Goal: Task Accomplishment & Management: Manage account settings

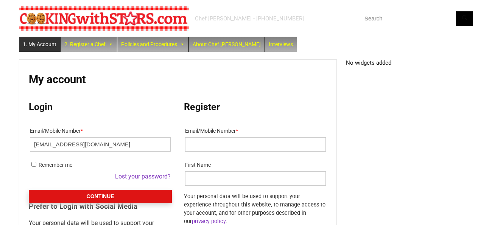
click at [80, 197] on button "Continue" at bounding box center [100, 196] width 143 height 13
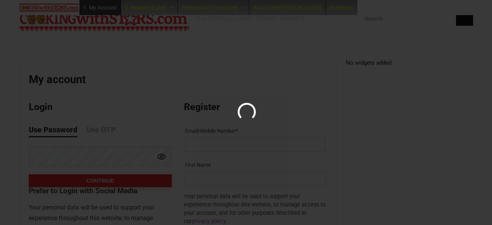
scroll to position [44, 0]
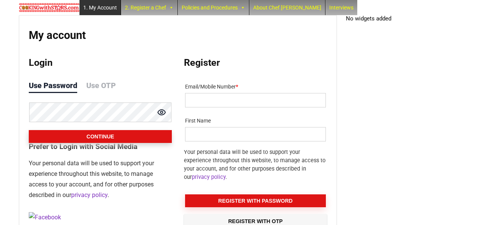
click at [96, 139] on button "Continue" at bounding box center [100, 136] width 143 height 13
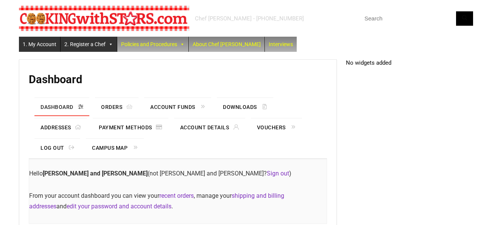
click at [87, 47] on link "2. Register a Chef" at bounding box center [88, 44] width 56 height 15
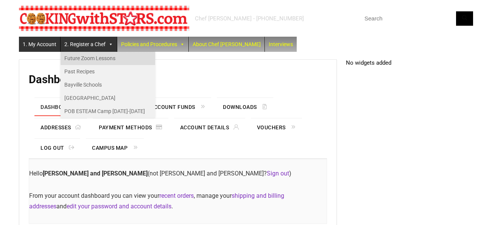
click at [86, 57] on link "Future Zoom Lessons" at bounding box center [107, 58] width 95 height 13
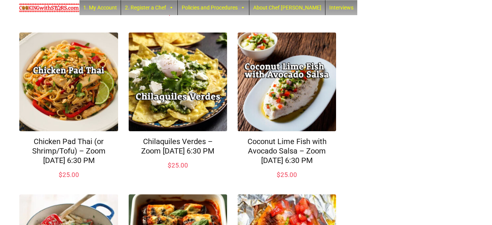
scroll to position [295, 0]
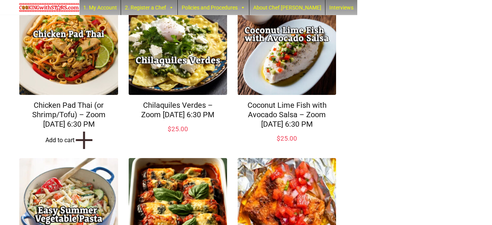
click at [62, 146] on link "Add to cart +" at bounding box center [68, 140] width 98 height 12
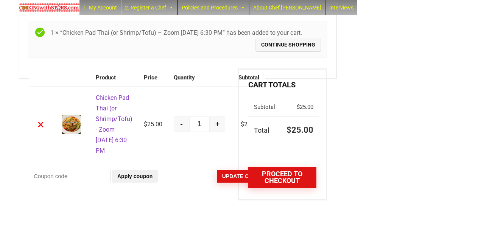
scroll to position [110, 0]
click at [265, 167] on link "Proceed to checkout" at bounding box center [282, 177] width 68 height 21
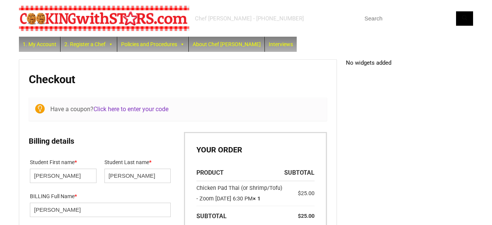
select select "NY"
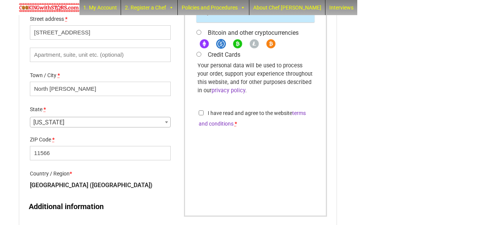
scroll to position [312, 0]
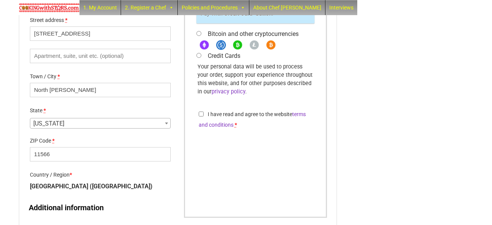
click at [198, 58] on input "Credit Cards" at bounding box center [198, 55] width 5 height 5
radio input "true"
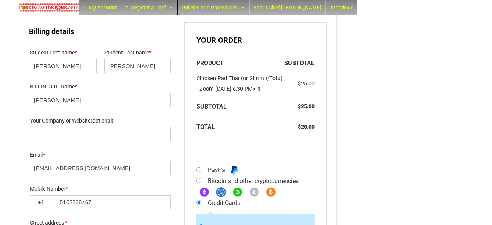
scroll to position [104, 0]
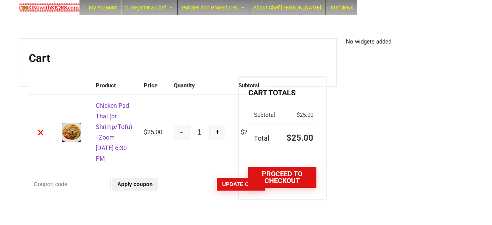
scroll to position [70, 0]
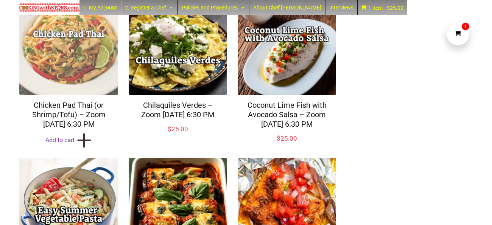
scroll to position [295, 0]
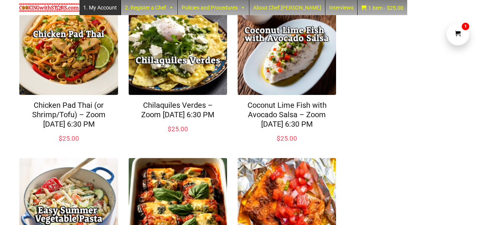
click at [99, 10] on link "1. My Account" at bounding box center [99, 7] width 41 height 15
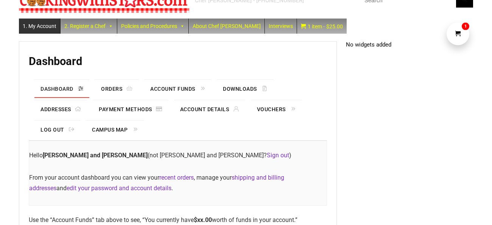
scroll to position [18, 0]
click at [109, 89] on link "Orders" at bounding box center [116, 89] width 43 height 18
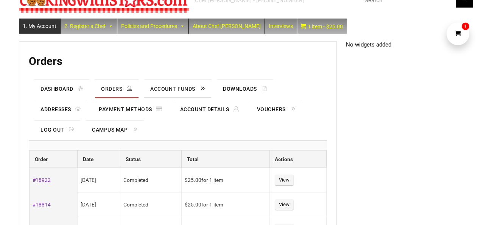
click at [158, 88] on link "Account Funds" at bounding box center [177, 89] width 67 height 18
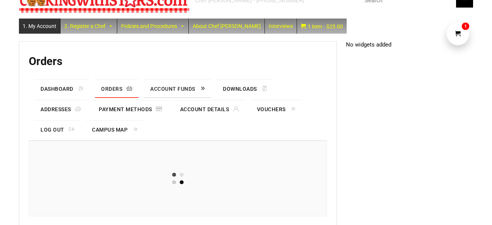
scroll to position [18, 0]
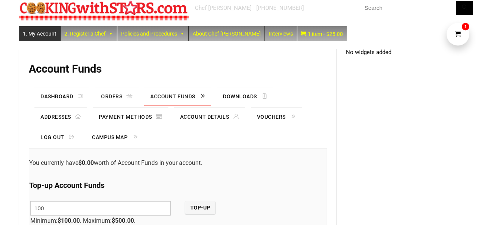
scroll to position [14, 0]
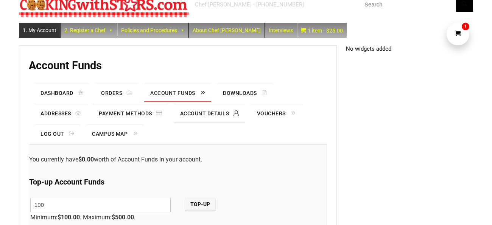
click at [191, 112] on link "Account details" at bounding box center [209, 113] width 71 height 18
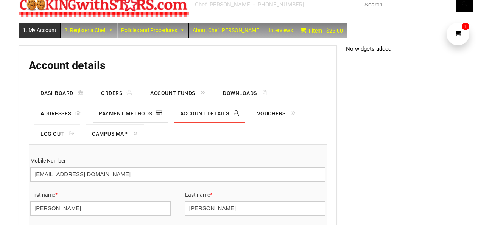
click at [121, 111] on link "Payment methods" at bounding box center [130, 113] width 75 height 18
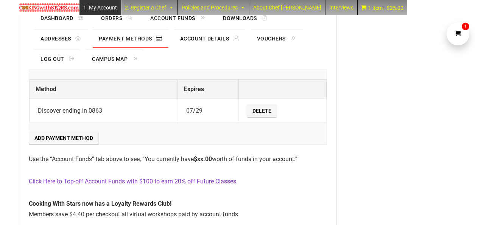
scroll to position [107, 0]
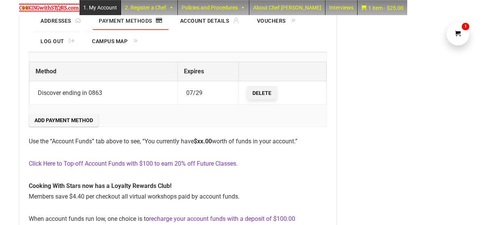
click at [260, 93] on link "Delete" at bounding box center [261, 93] width 29 height 13
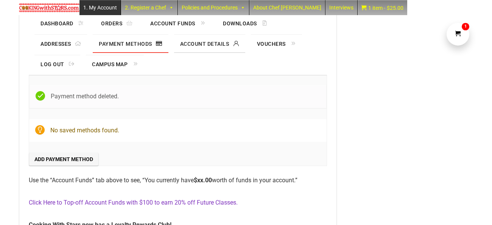
scroll to position [107, 0]
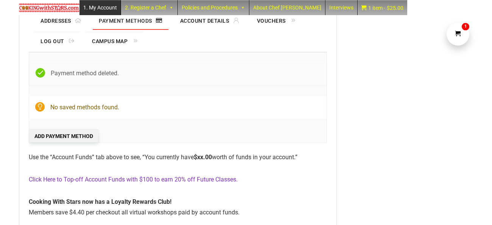
click at [78, 135] on link "Add payment method" at bounding box center [63, 136] width 69 height 13
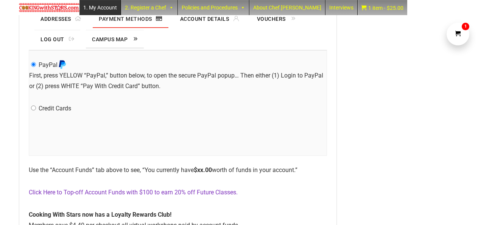
scroll to position [139, 0]
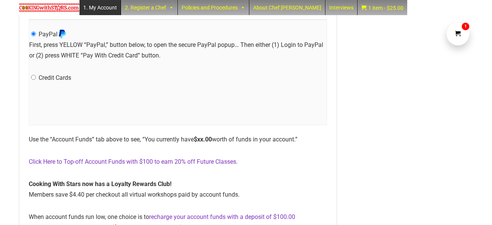
click at [33, 78] on input "Credit Cards" at bounding box center [33, 77] width 5 height 5
radio input "true"
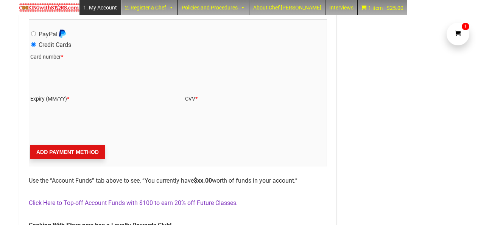
click at [83, 152] on button "Add payment method" at bounding box center [67, 152] width 74 height 14
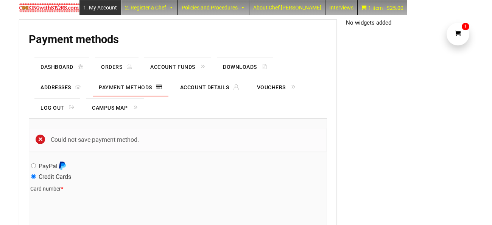
scroll to position [79, 0]
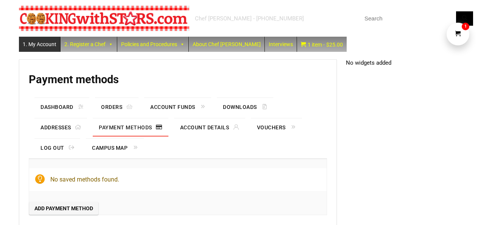
click at [129, 128] on link "Payment methods" at bounding box center [130, 127] width 75 height 18
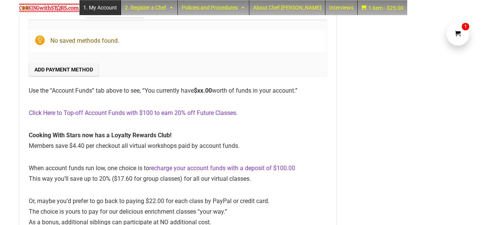
scroll to position [147, 0]
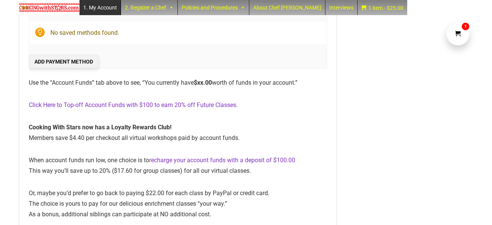
click at [53, 61] on link "Add payment method" at bounding box center [63, 61] width 69 height 13
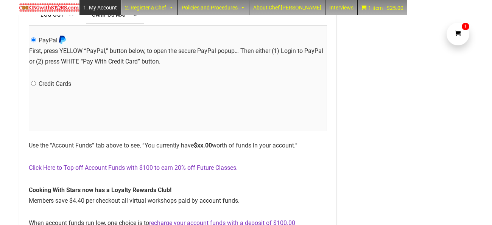
scroll to position [138, 0]
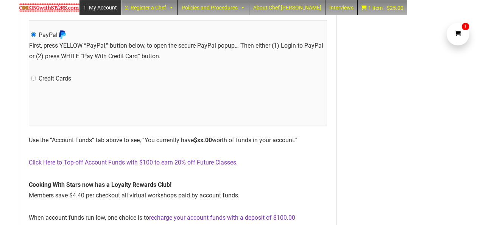
click at [33, 78] on input "Credit Cards" at bounding box center [33, 78] width 5 height 5
radio input "true"
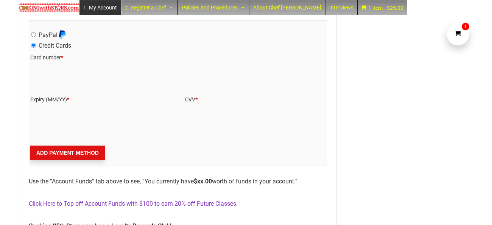
click at [76, 153] on button "Add payment method" at bounding box center [67, 153] width 74 height 14
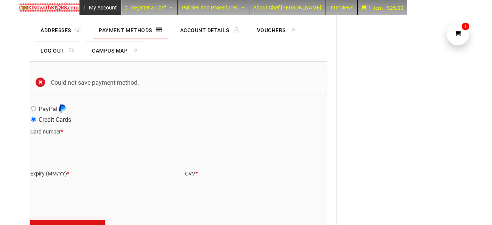
scroll to position [92, 0]
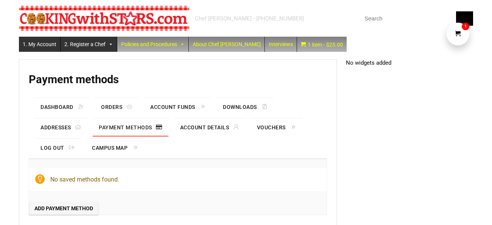
click at [85, 45] on link "2. Register a Chef" at bounding box center [88, 44] width 56 height 15
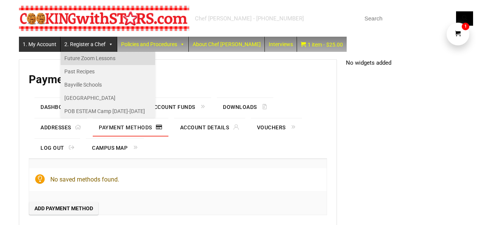
click at [83, 57] on link "Future Zoom Lessons" at bounding box center [107, 58] width 95 height 13
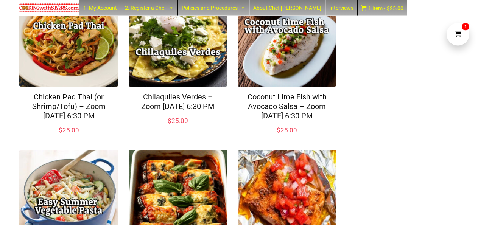
scroll to position [312, 0]
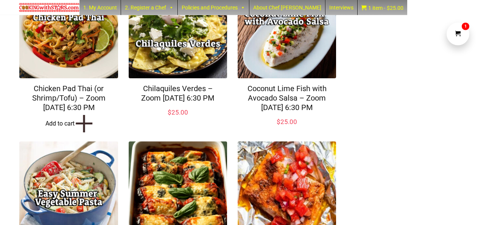
click at [57, 129] on link "Add to cart +" at bounding box center [68, 124] width 98 height 12
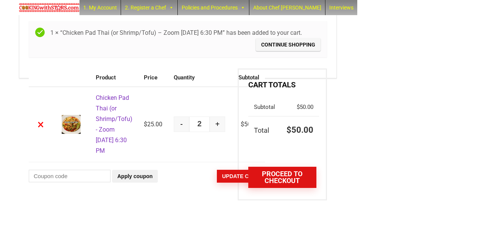
scroll to position [110, 0]
click at [174, 117] on button "-" at bounding box center [182, 124] width 16 height 16
type input "1"
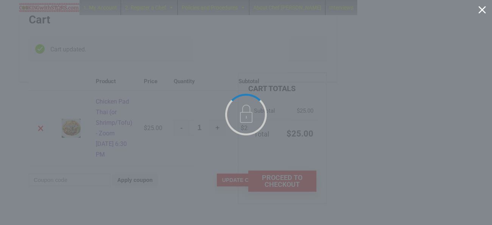
scroll to position [0, 0]
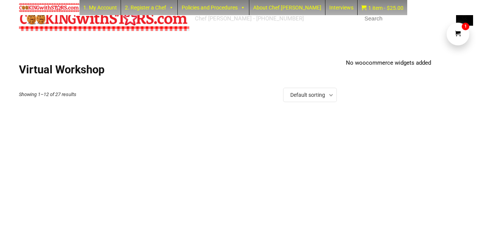
scroll to position [312, 0]
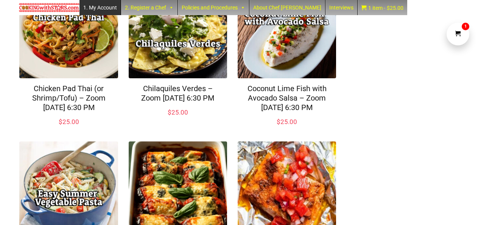
click at [88, 7] on link "1. My Account" at bounding box center [99, 7] width 41 height 15
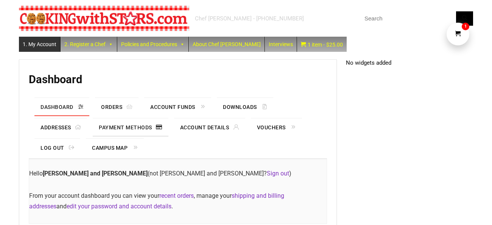
click at [121, 127] on link "Payment methods" at bounding box center [130, 127] width 75 height 18
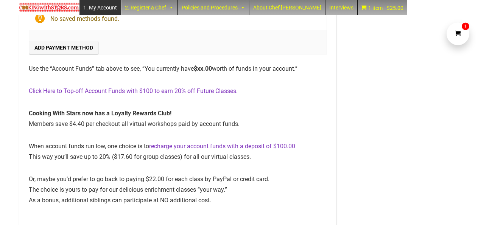
scroll to position [147, 0]
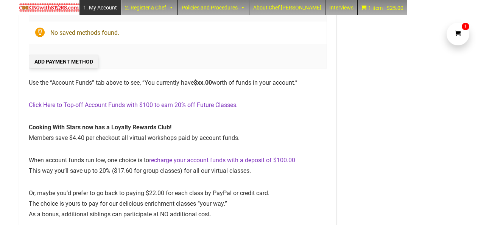
click at [60, 59] on link "Add payment method" at bounding box center [63, 61] width 69 height 13
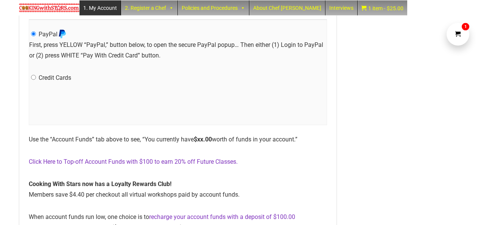
scroll to position [166, 0]
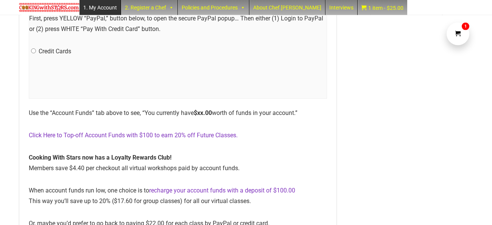
click at [33, 51] on input "Credit Cards" at bounding box center [33, 50] width 5 height 5
radio input "true"
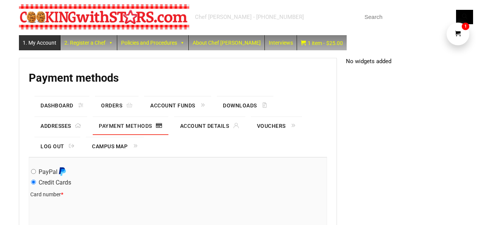
scroll to position [3, 0]
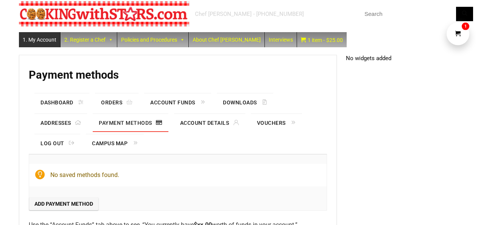
scroll to position [5, 0]
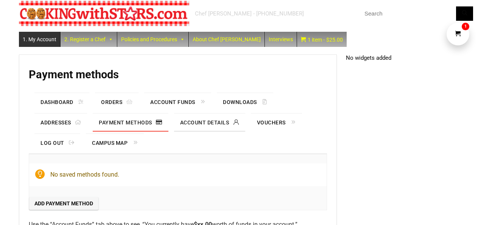
click at [198, 122] on link "Account details" at bounding box center [209, 122] width 71 height 18
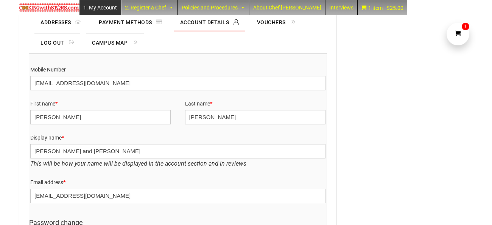
scroll to position [128, 0]
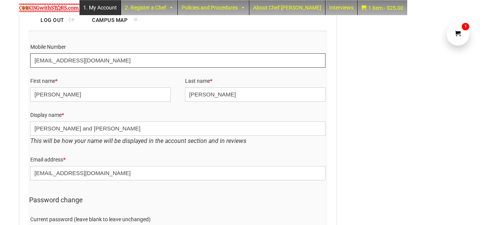
click at [110, 60] on input "[EMAIL_ADDRESS][DOMAIN_NAME]" at bounding box center [177, 60] width 295 height 14
click at [98, 60] on input "[EMAIL_ADDRESS][DOMAIN_NAME]" at bounding box center [177, 60] width 295 height 14
type input "n"
type input "rpope0405@gmail.com"
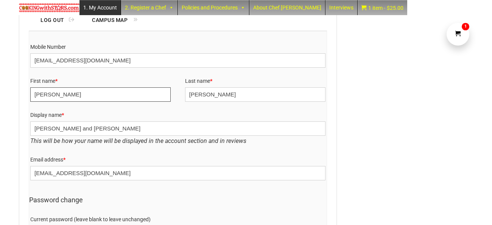
type input "Robert"
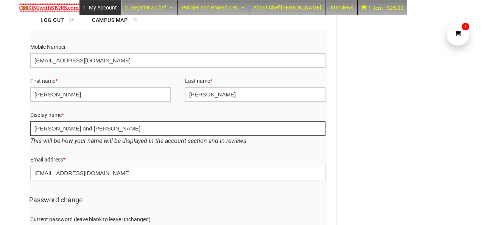
click at [49, 129] on input "Nancy and Matthew" at bounding box center [177, 128] width 295 height 14
type input "Bob and Matthew"
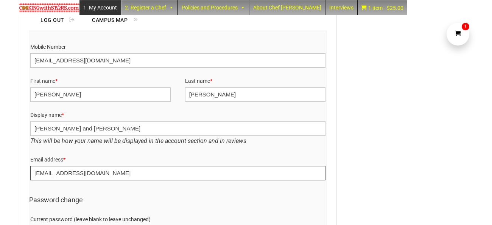
click at [94, 173] on input "npope99@gmail.com" at bounding box center [177, 173] width 295 height 14
type input "n"
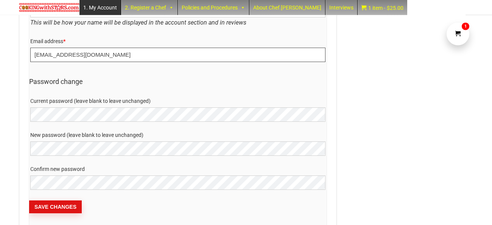
scroll to position [249, 0]
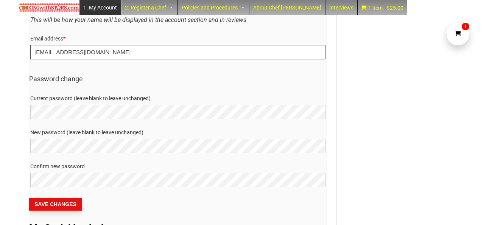
type input "rpope0405@gmail.com"
click at [51, 203] on button "Save changes" at bounding box center [55, 204] width 53 height 13
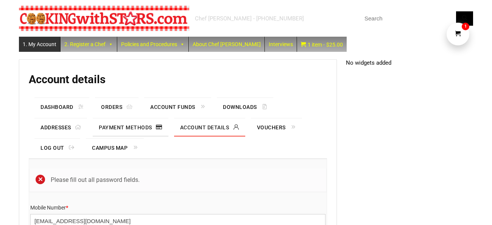
click at [121, 125] on link "Payment methods" at bounding box center [130, 127] width 75 height 18
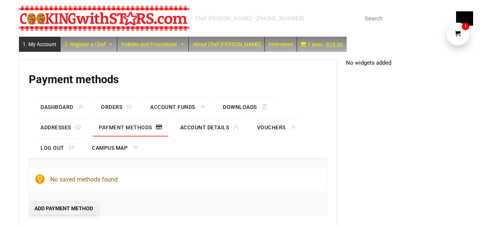
click at [64, 208] on link "Add payment method" at bounding box center [63, 208] width 69 height 13
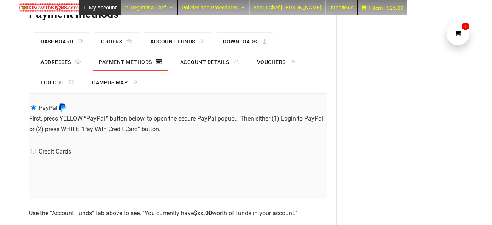
scroll to position [55, 0]
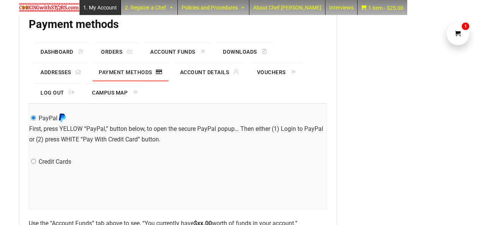
click at [34, 162] on input "Credit Cards" at bounding box center [33, 161] width 5 height 5
radio input "true"
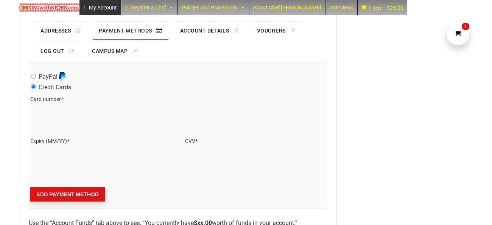
scroll to position [92, 0]
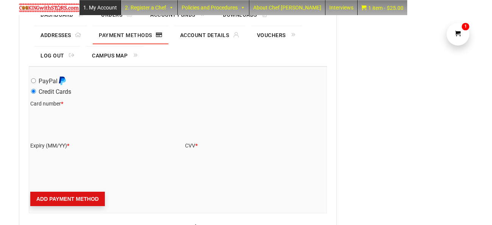
click at [47, 199] on button "Add payment method" at bounding box center [67, 199] width 74 height 14
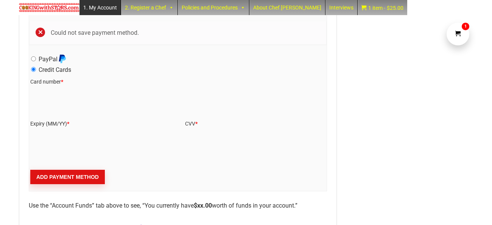
scroll to position [149, 0]
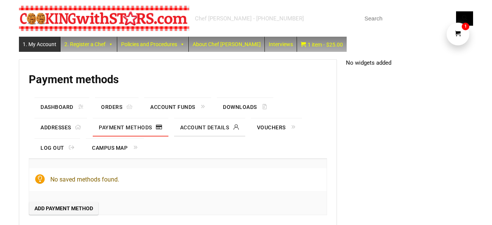
click at [189, 128] on link "Account details" at bounding box center [209, 127] width 71 height 18
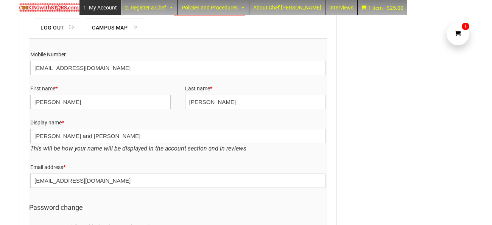
scroll to position [127, 0]
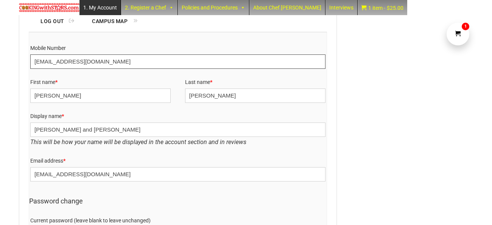
click at [100, 62] on input "npope99@gmail.com" at bounding box center [177, 61] width 295 height 14
type input "n"
type input "rpope0405@gmail.com"
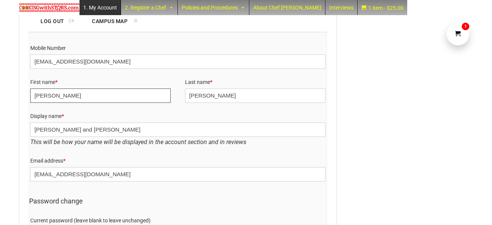
type input "Robert"
click at [50, 130] on input "Nancy and Matthew" at bounding box center [177, 129] width 295 height 14
type input "Bob and Matthew"
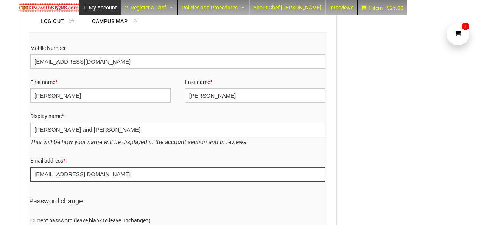
click at [92, 175] on input "[EMAIL_ADDRESS][DOMAIN_NAME]" at bounding box center [177, 174] width 295 height 14
type input "n"
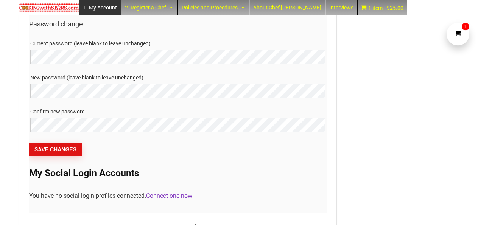
scroll to position [305, 0]
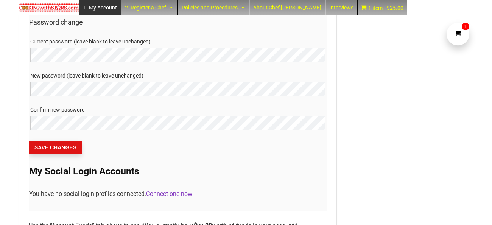
type input "rpope0405@gmail.com"
click at [41, 149] on button "Save changes" at bounding box center [55, 147] width 53 height 13
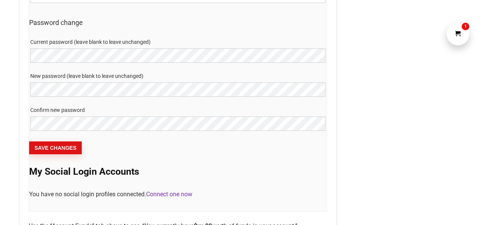
scroll to position [305, 0]
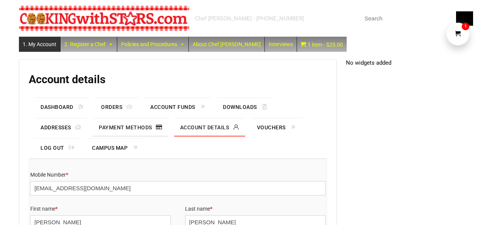
click at [109, 127] on link "Payment methods" at bounding box center [130, 127] width 75 height 18
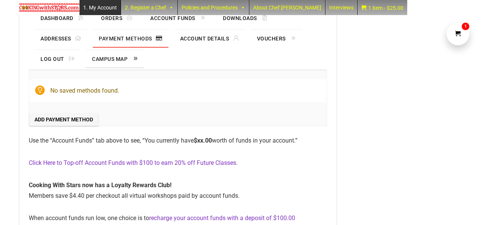
scroll to position [101, 0]
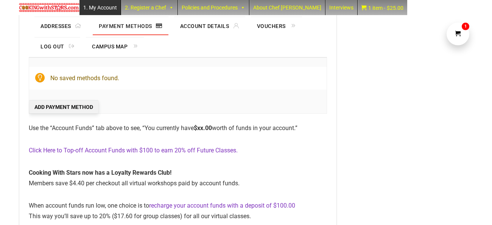
click at [50, 105] on link "Add payment method" at bounding box center [63, 107] width 69 height 13
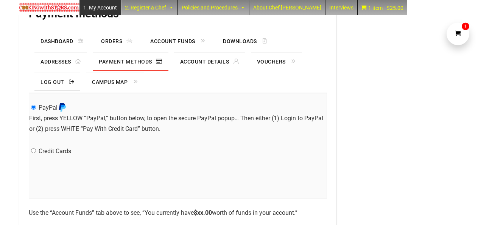
scroll to position [68, 0]
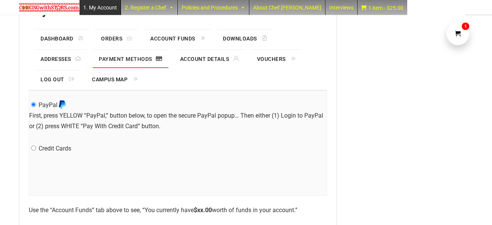
click at [33, 149] on input "Credit Cards" at bounding box center [33, 148] width 5 height 5
radio input "true"
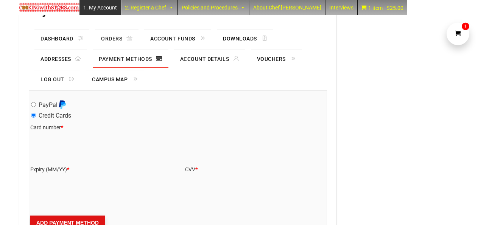
click at [91, 220] on button "Add payment method" at bounding box center [67, 223] width 74 height 14
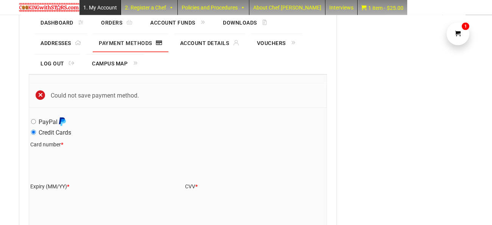
scroll to position [88, 0]
